Goal: Information Seeking & Learning: Learn about a topic

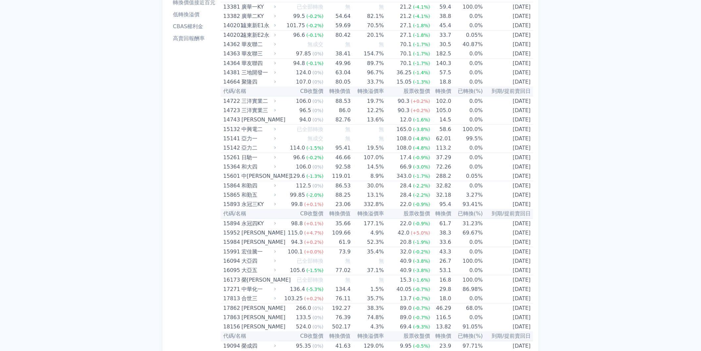
scroll to position [2619, 0]
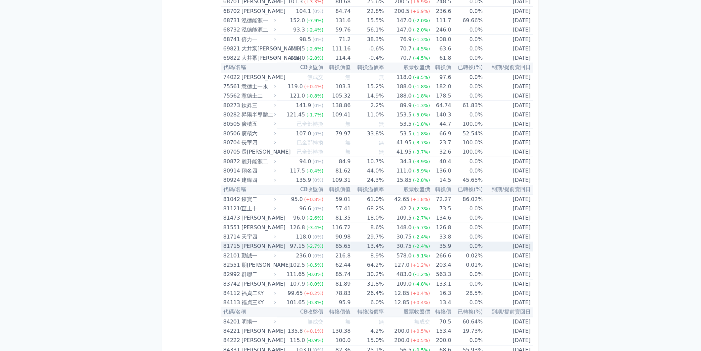
scroll to position [1895, 0]
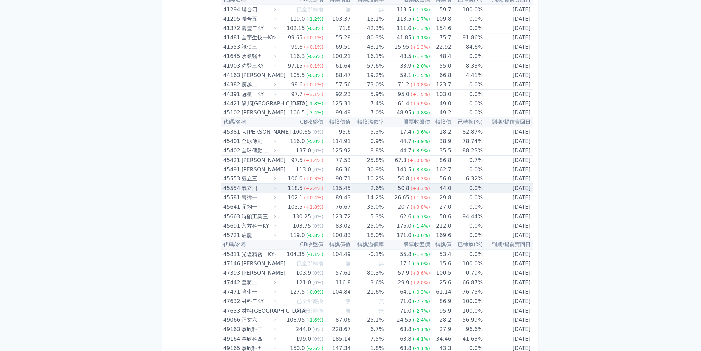
click at [433, 184] on td "44.0" at bounding box center [440, 189] width 21 height 10
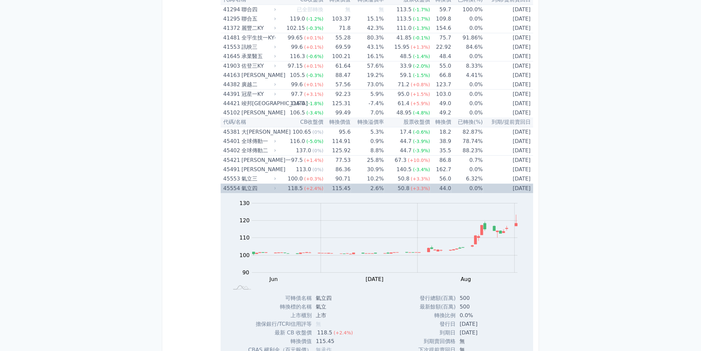
click at [433, 184] on td "44.0" at bounding box center [440, 189] width 21 height 10
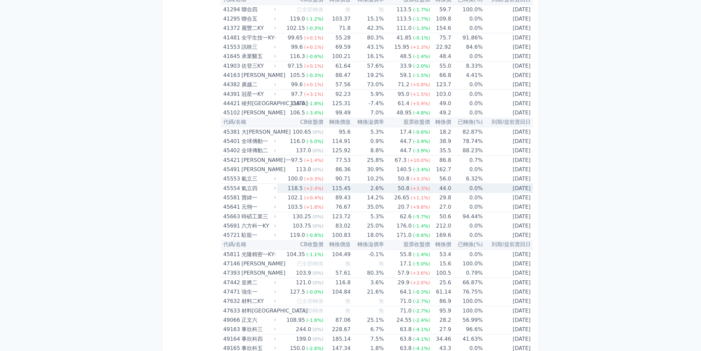
click at [433, 184] on td "44.0" at bounding box center [440, 189] width 21 height 10
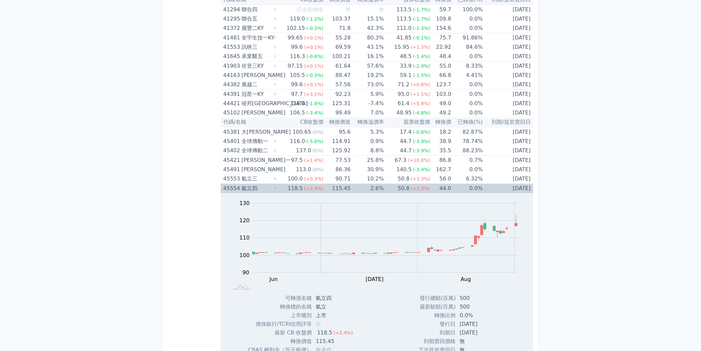
click at [433, 184] on td "44.0" at bounding box center [440, 189] width 21 height 10
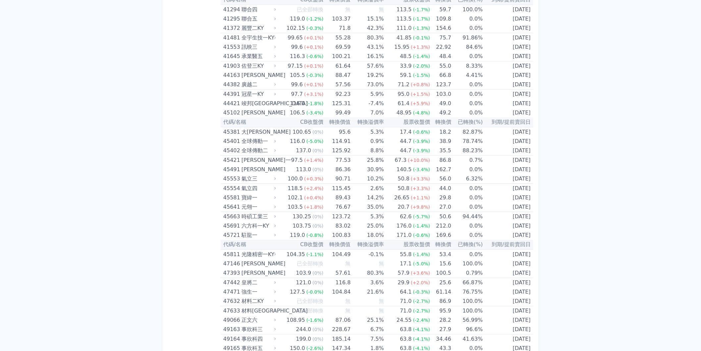
drag, startPoint x: 0, startPoint y: 160, endPoint x: 91, endPoint y: 110, distance: 104.0
click at [0, 160] on div "可轉債列表 財務數據 可轉債列表 財務數據 登出 登出 按代號排序 即將/近期發行 一年內到期 轉換比例 低收盤價 轉換價值接近百元 低轉換溢價" at bounding box center [350, 198] width 701 height 4186
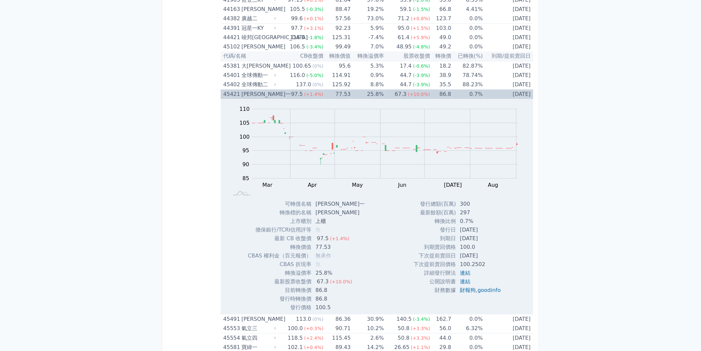
scroll to position [1969, 0]
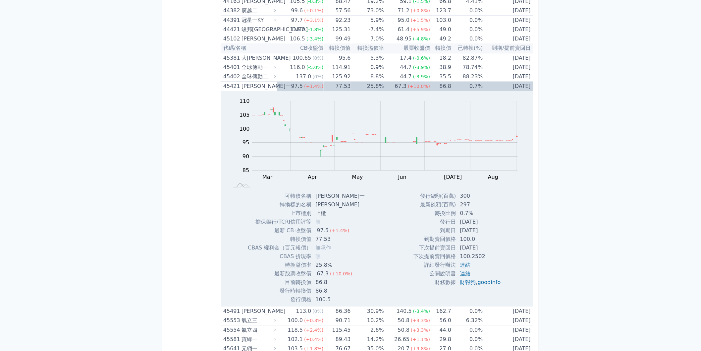
click at [0, 205] on div "可轉債列表 財務數據 可轉債列表 財務數據 登出 登出 按代號排序 即將/近期發行 一年內到期 轉換比例 低收盤價 轉換價值接近百元 低轉換溢價" at bounding box center [350, 232] width 701 height 4402
click at [0, 197] on div "可轉債列表 財務數據 可轉債列表 財務數據 登出 登出 按代號排序 即將/近期發行 一年內到期 轉換比例 低收盤價 轉換價值接近百元 低轉換溢價" at bounding box center [350, 232] width 701 height 4402
click at [386, 82] on td "67.3 (+10.0%)" at bounding box center [407, 87] width 46 height 10
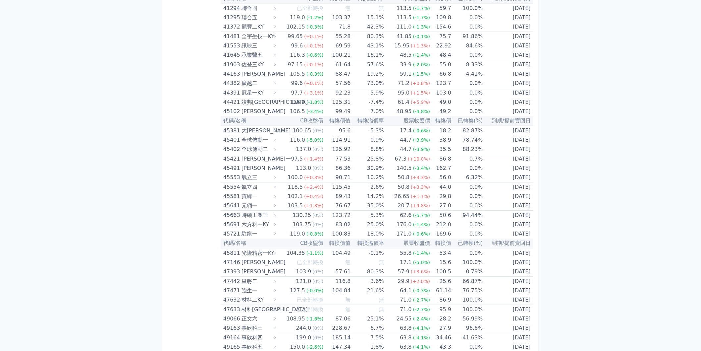
scroll to position [1988, 0]
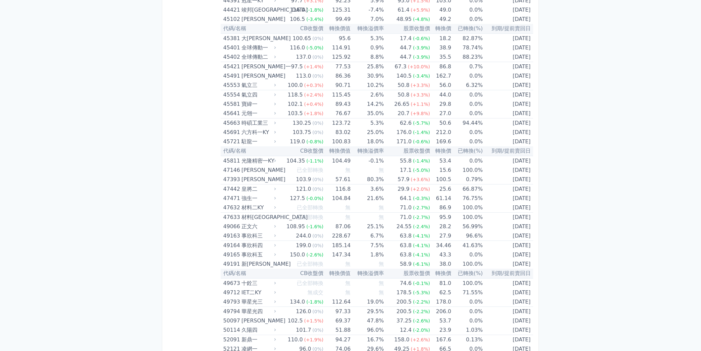
click at [572, 124] on div "可轉債列表 財務數據 可轉債列表 財務數據 登出 登出 按代號排序 即將/近期發行 一年內到期 轉換比例 低收盤價 轉換價值接近百元 低轉換溢價" at bounding box center [350, 105] width 701 height 4186
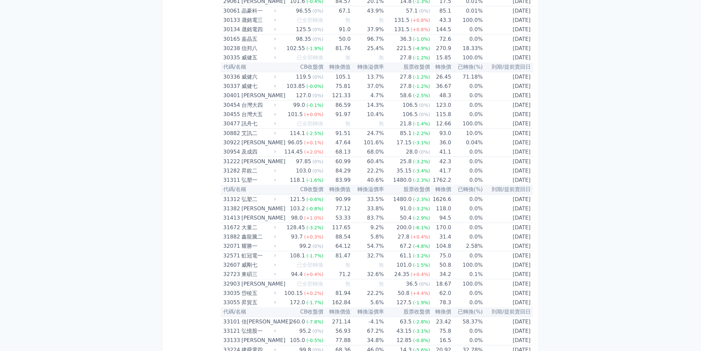
scroll to position [957, 0]
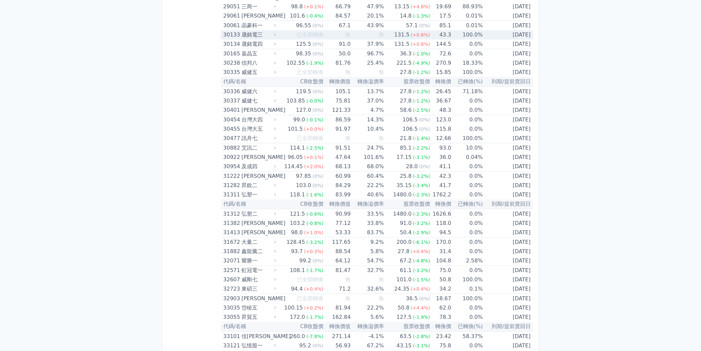
click at [441, 31] on td "43.3" at bounding box center [440, 34] width 21 height 9
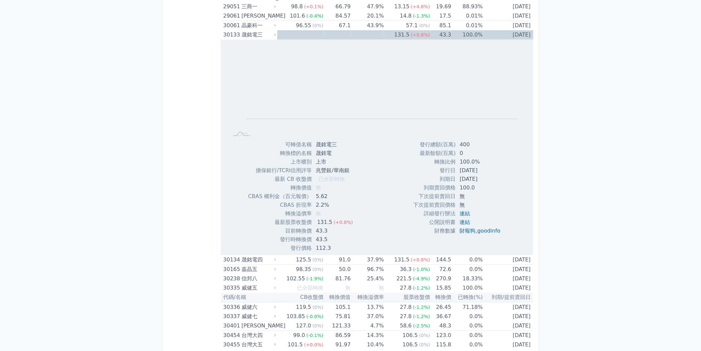
click at [451, 31] on td "100.0%" at bounding box center [466, 34] width 31 height 9
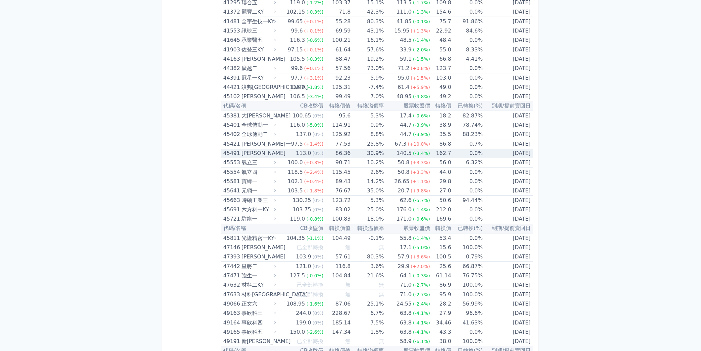
scroll to position [1988, 0]
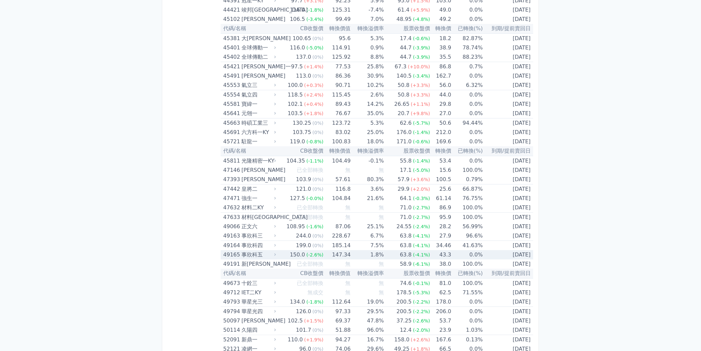
click at [451, 251] on td "0.0%" at bounding box center [466, 254] width 31 height 9
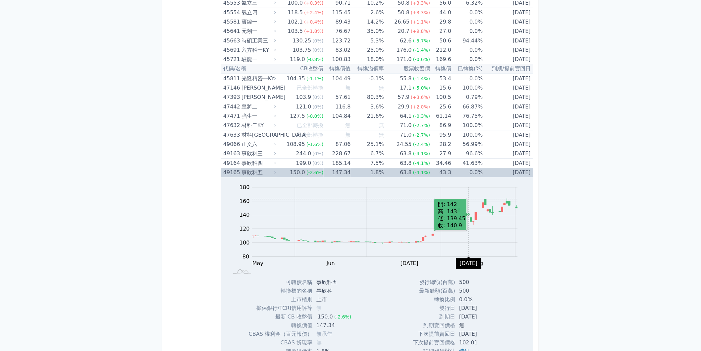
scroll to position [2135, 0]
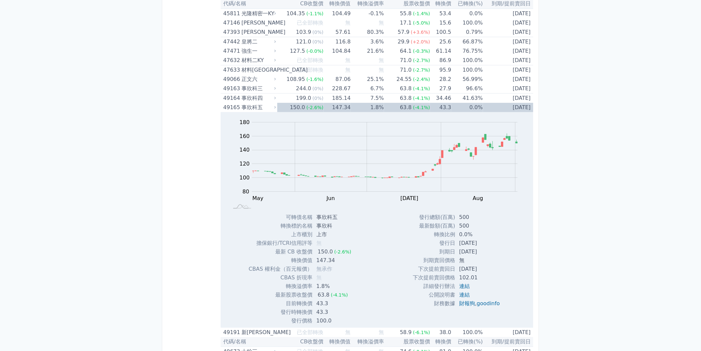
drag, startPoint x: 0, startPoint y: 183, endPoint x: 52, endPoint y: 169, distance: 53.9
click at [0, 183] on div "可轉債列表 財務數據 可轉債列表 財務數據 登出 登出 按代號排序 即將/近期發行 一年內到期 轉換比例 低收盤價 轉換價值接近百元 低轉換溢價" at bounding box center [350, 66] width 701 height 4402
click at [460, 107] on td "0.0%" at bounding box center [466, 107] width 31 height 9
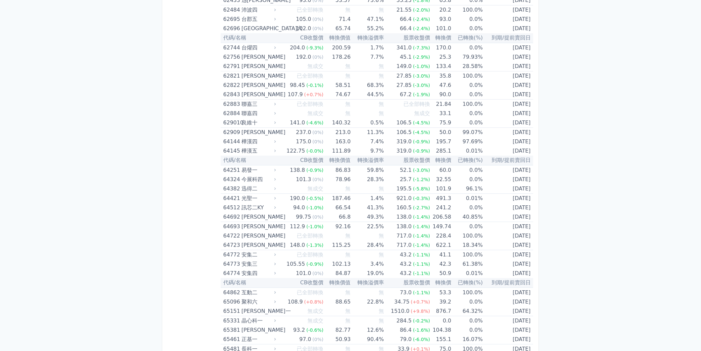
scroll to position [2909, 0]
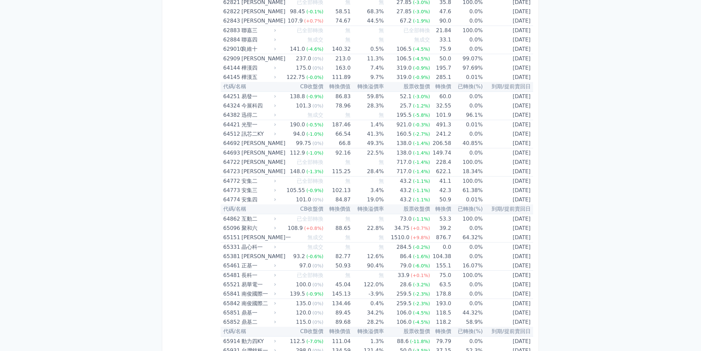
drag, startPoint x: 0, startPoint y: 192, endPoint x: 7, endPoint y: 191, distance: 7.4
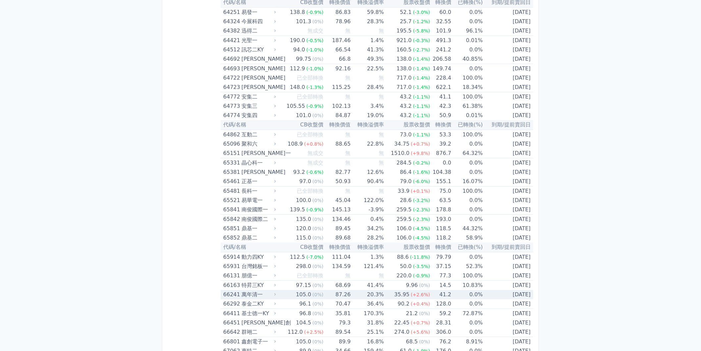
scroll to position [3056, 0]
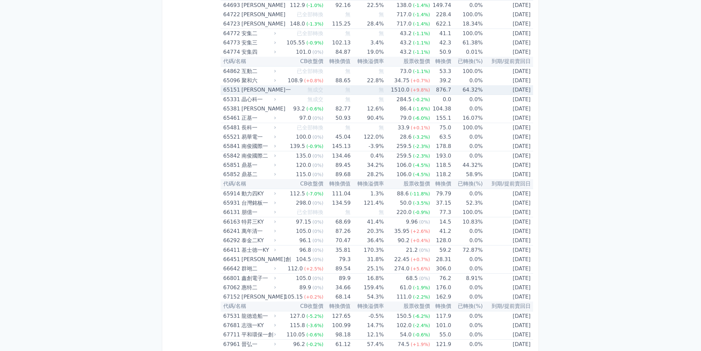
click at [460, 86] on td "64.32%" at bounding box center [466, 90] width 31 height 10
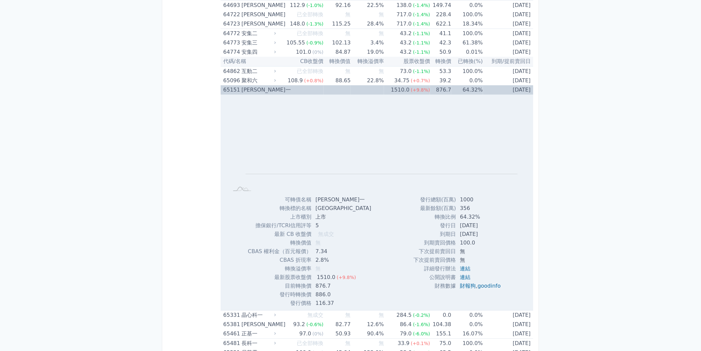
click at [461, 86] on td "64.32%" at bounding box center [466, 89] width 31 height 9
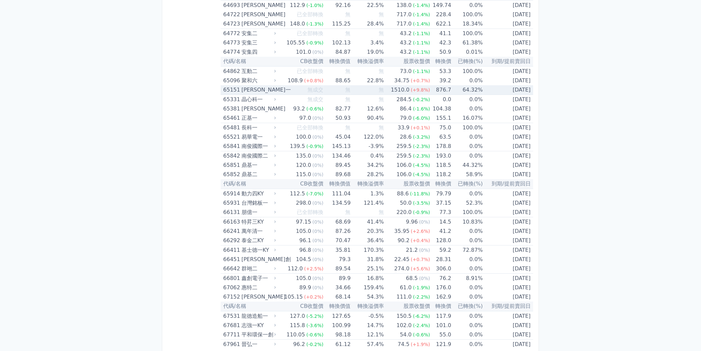
click at [468, 85] on td "64.32%" at bounding box center [466, 90] width 31 height 10
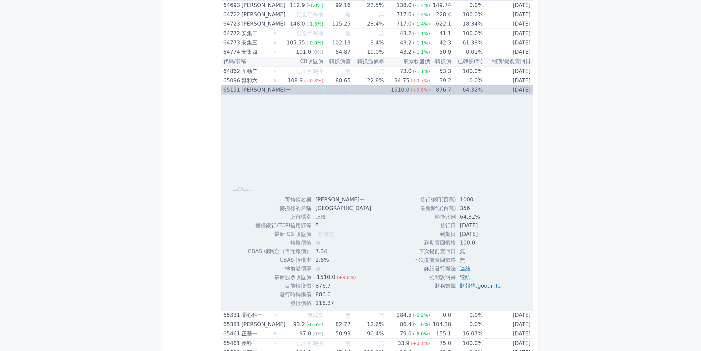
click at [466, 85] on td "64.32%" at bounding box center [466, 89] width 31 height 9
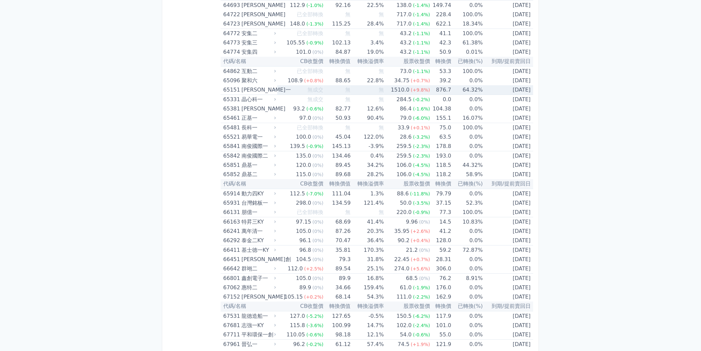
click at [466, 85] on td "64.32%" at bounding box center [466, 90] width 31 height 10
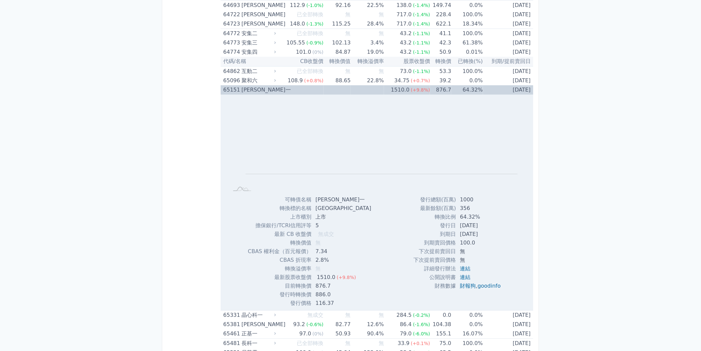
click at [465, 85] on td "64.32%" at bounding box center [466, 89] width 31 height 9
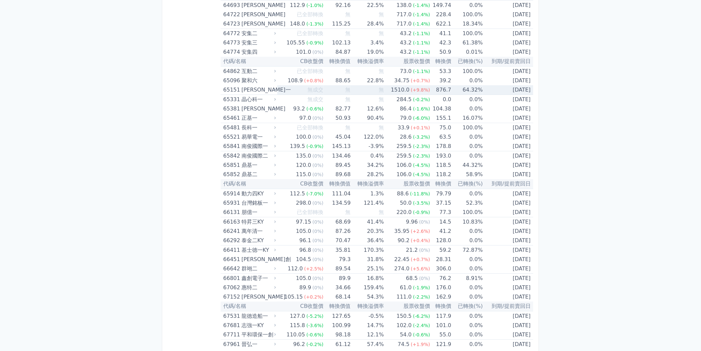
click at [465, 85] on td "64.32%" at bounding box center [466, 90] width 31 height 10
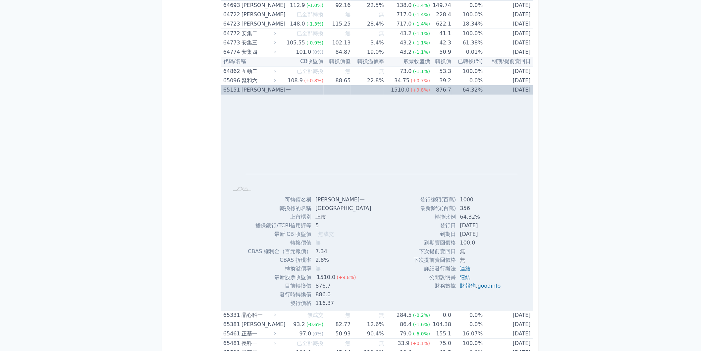
click at [465, 85] on td "64.32%" at bounding box center [466, 89] width 31 height 9
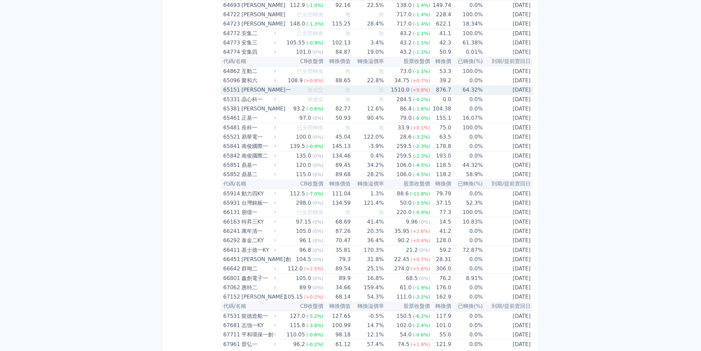
click at [451, 85] on td "64.32%" at bounding box center [466, 90] width 31 height 10
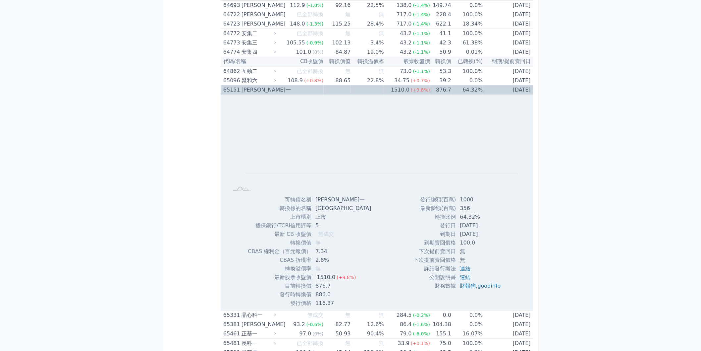
click at [451, 86] on td "64.32%" at bounding box center [466, 89] width 31 height 9
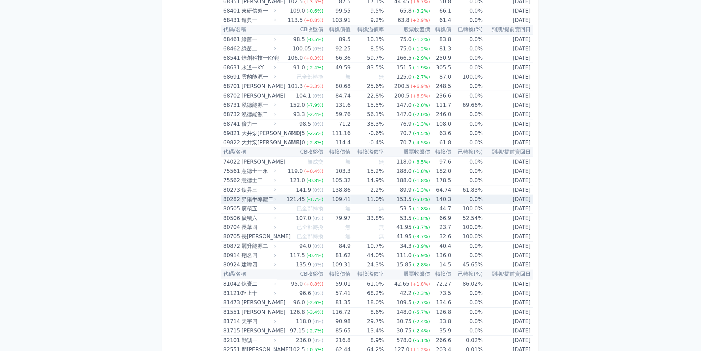
scroll to position [3461, 0]
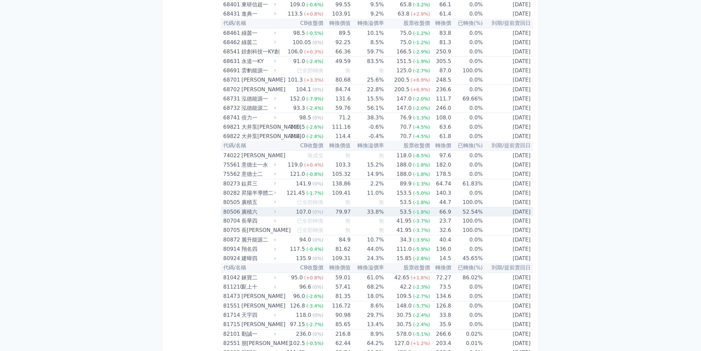
scroll to position [3498, 0]
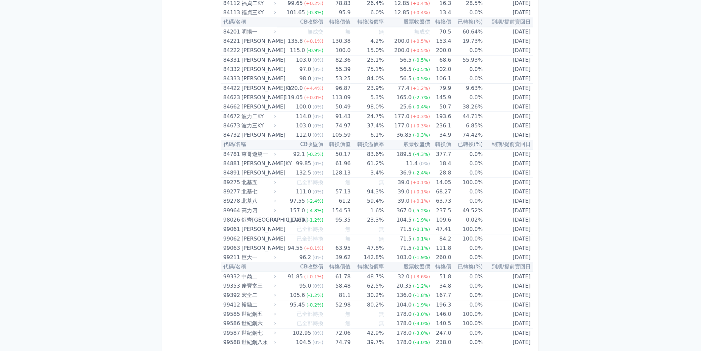
scroll to position [3473, 0]
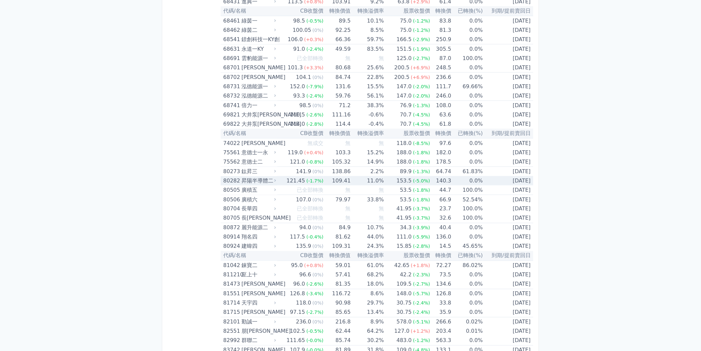
click at [445, 176] on td "140.3" at bounding box center [440, 180] width 21 height 9
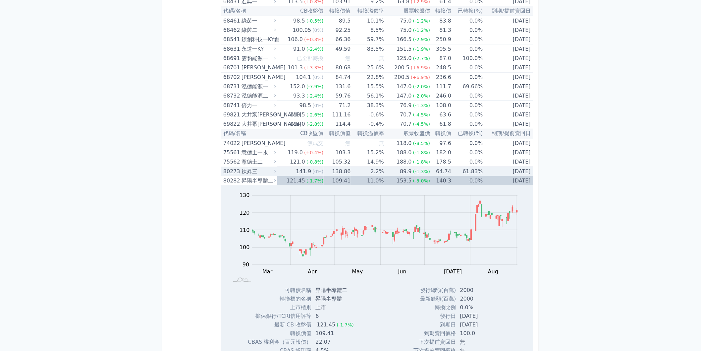
click at [468, 169] on td "61.83%" at bounding box center [466, 172] width 31 height 10
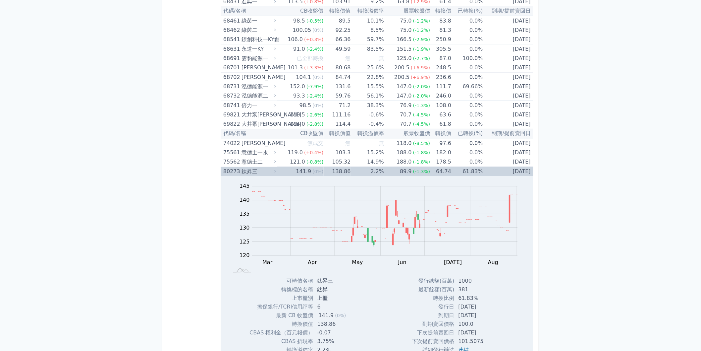
click at [489, 167] on td "[DATE]" at bounding box center [508, 172] width 50 height 10
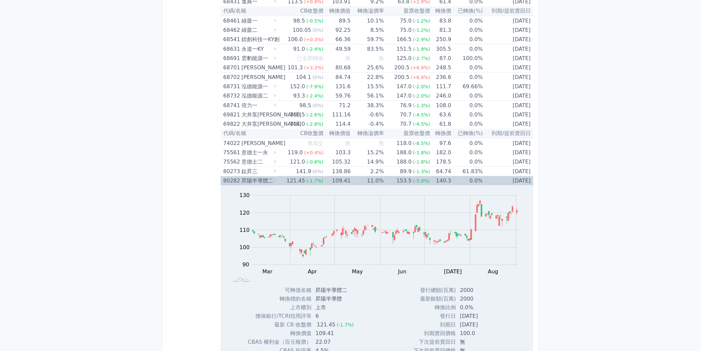
click at [487, 178] on td "[DATE]" at bounding box center [508, 180] width 50 height 9
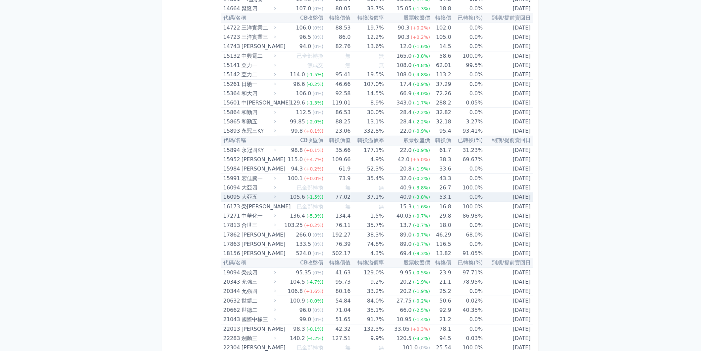
scroll to position [165, 0]
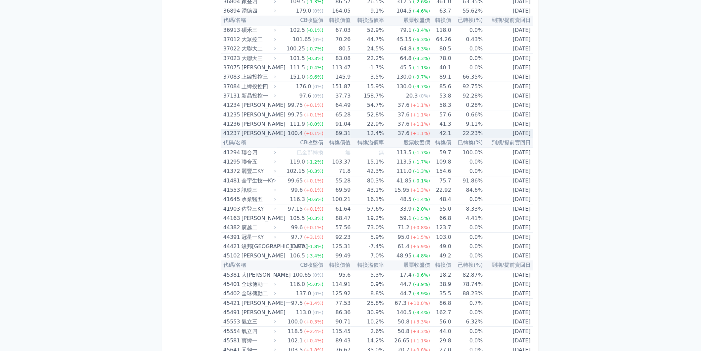
scroll to position [1859, 0]
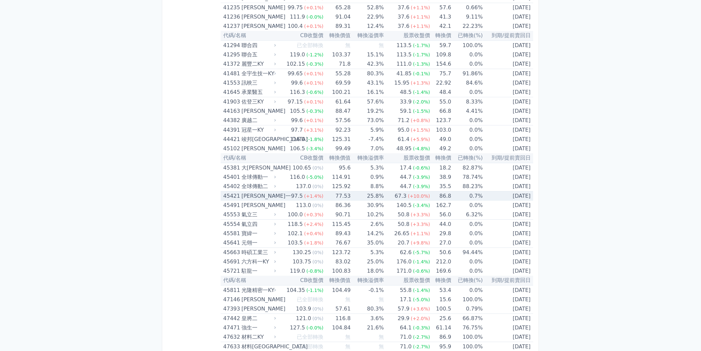
click at [392, 194] on td "67.3 (+10.0%)" at bounding box center [407, 196] width 46 height 10
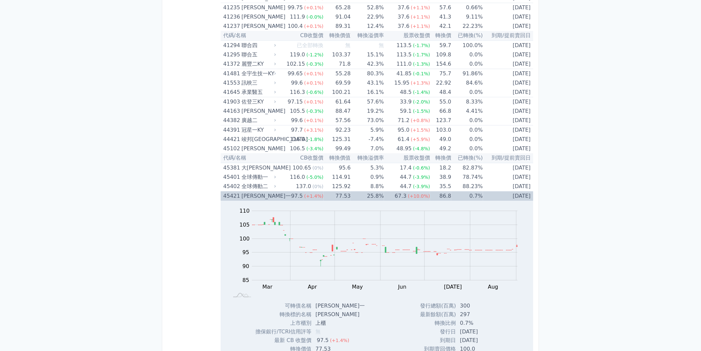
click at [410, 193] on span "(+10.0%)" at bounding box center [419, 195] width 22 height 5
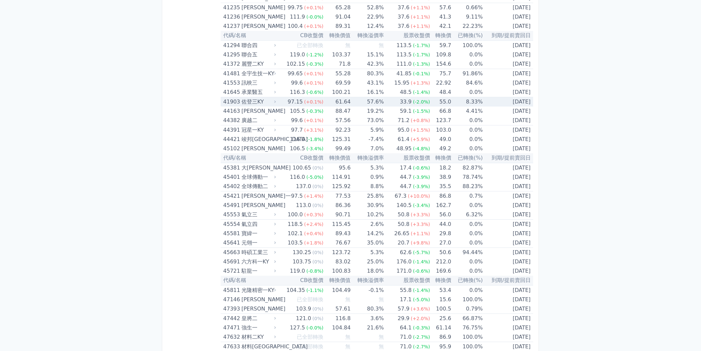
scroll to position [2045, 0]
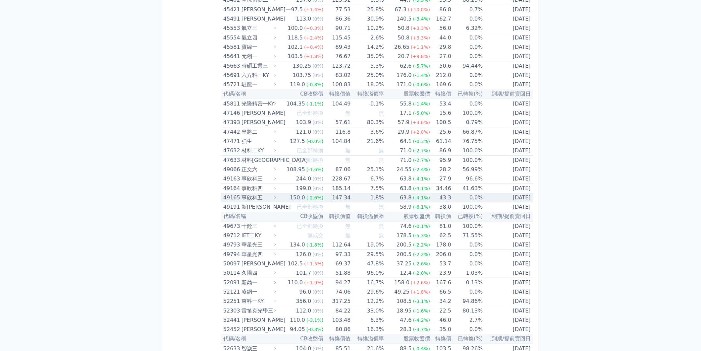
click at [447, 196] on td "43.3" at bounding box center [440, 197] width 21 height 9
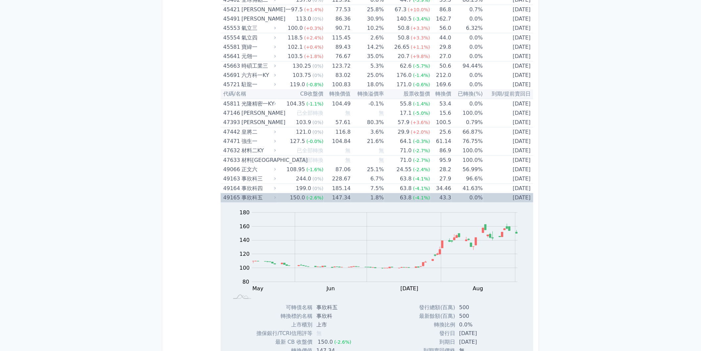
click at [447, 196] on td "43.3" at bounding box center [440, 197] width 21 height 9
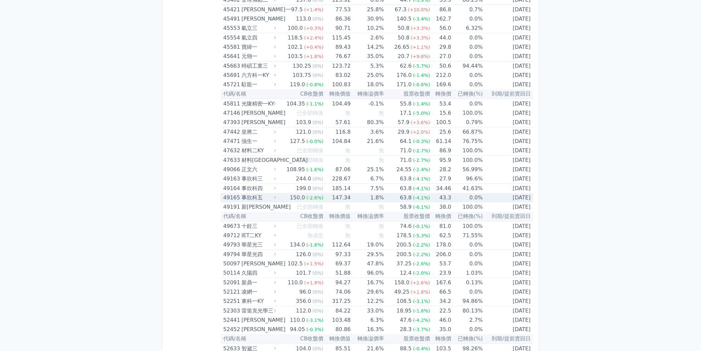
click at [430, 195] on td "43.3" at bounding box center [440, 197] width 21 height 9
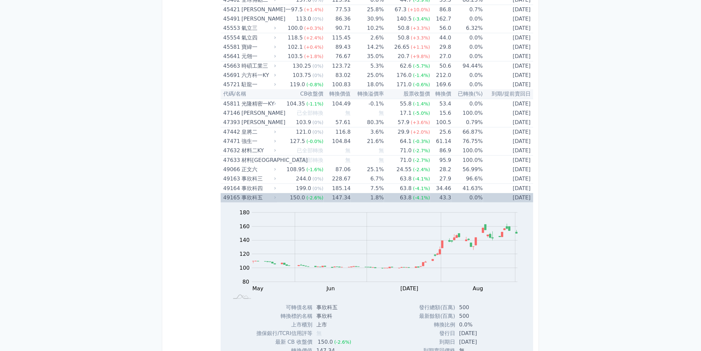
click at [431, 194] on td "43.3" at bounding box center [440, 197] width 21 height 9
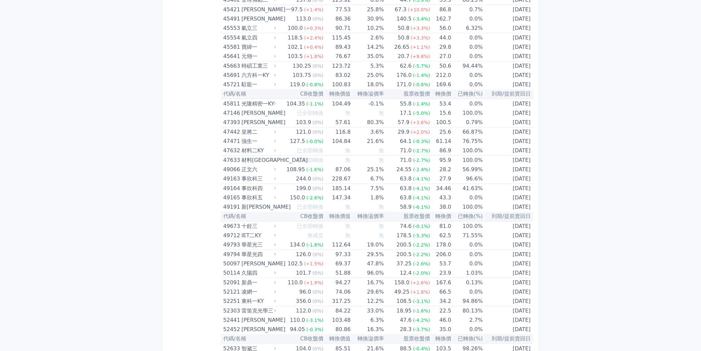
click at [597, 201] on div "可轉債列表 財務數據 可轉債列表 財務數據 登出 登出 按代號排序 即將/近期發行 一年內到期 轉換比例 低收盤價 轉換價值接近百元 低轉換溢價" at bounding box center [350, 48] width 701 height 4186
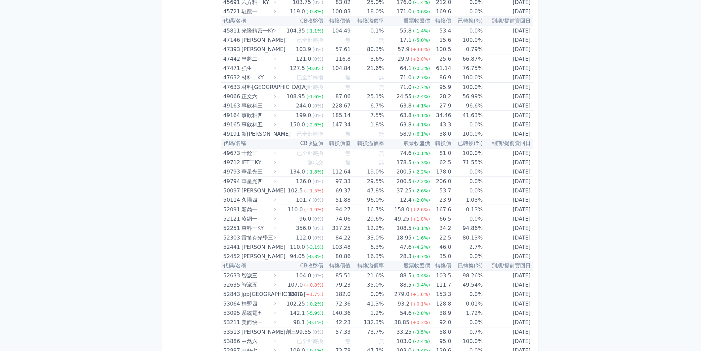
scroll to position [2119, 0]
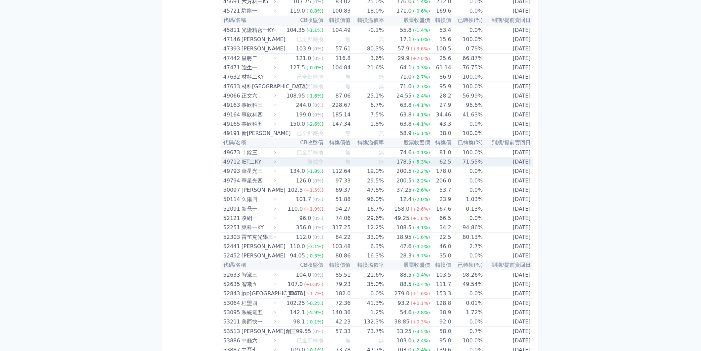
click at [462, 160] on td "71.55%" at bounding box center [466, 161] width 31 height 9
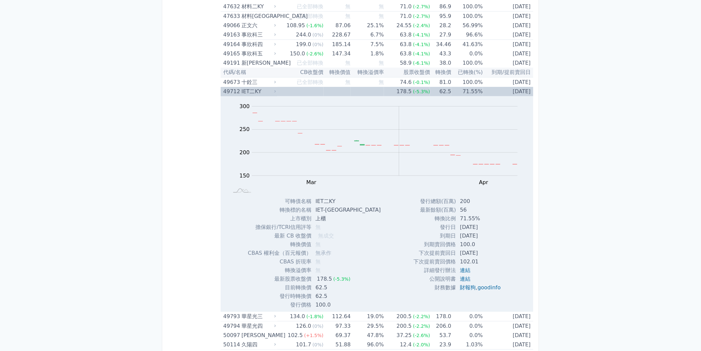
scroll to position [2192, 0]
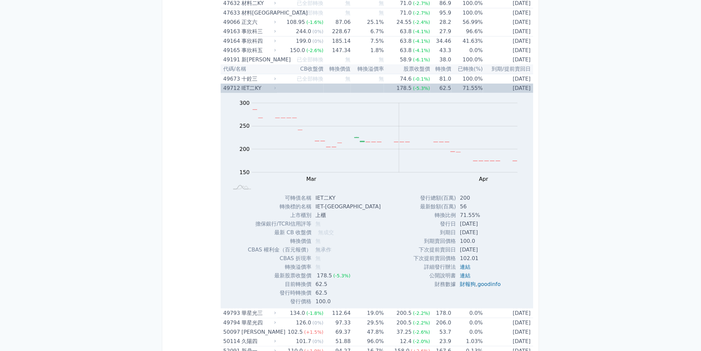
click at [453, 85] on td "71.55%" at bounding box center [466, 88] width 31 height 9
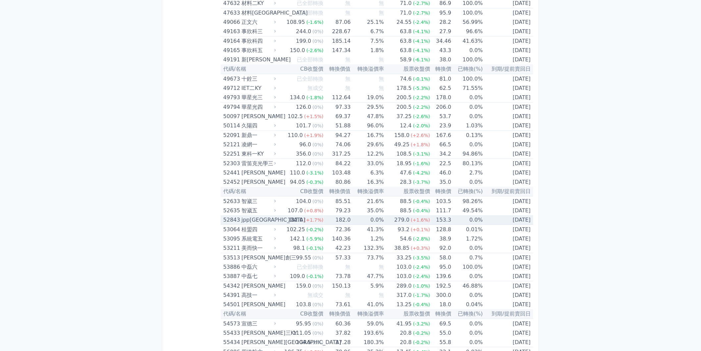
click at [452, 217] on td "0.0%" at bounding box center [466, 220] width 31 height 10
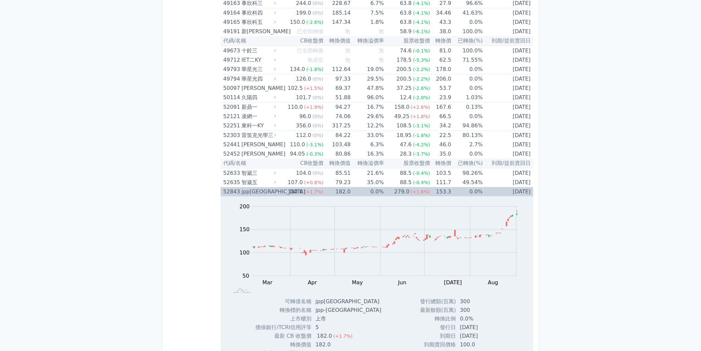
scroll to position [2303, 0]
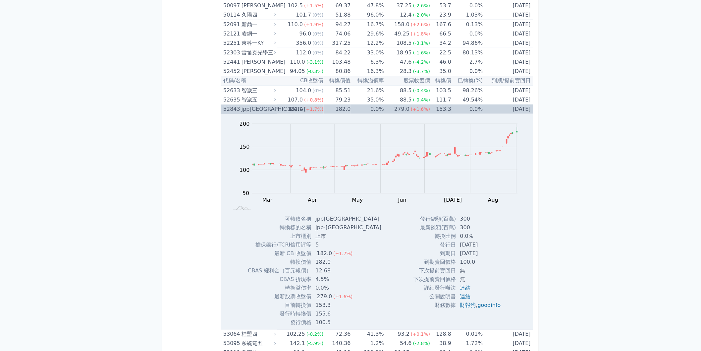
click at [477, 108] on td "0.0%" at bounding box center [466, 108] width 31 height 9
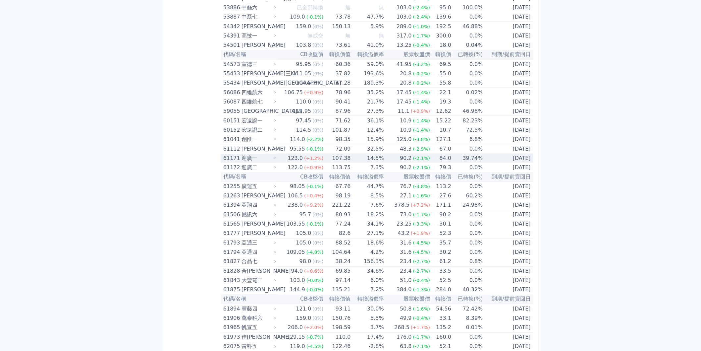
scroll to position [2487, 0]
